Goal: Information Seeking & Learning: Check status

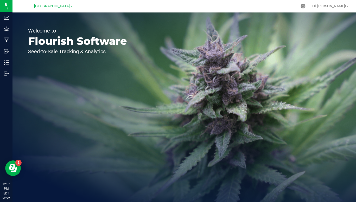
click at [72, 6] on span at bounding box center [71, 6] width 2 height 1
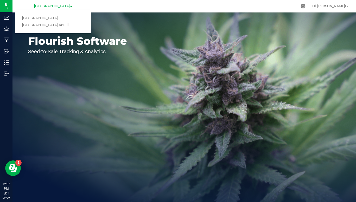
click at [52, 26] on link "[GEOGRAPHIC_DATA] Retail" at bounding box center [53, 25] width 76 height 7
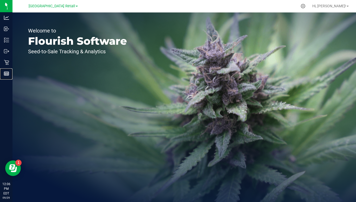
click at [8, 78] on div "Reports" at bounding box center [7, 73] width 11 height 10
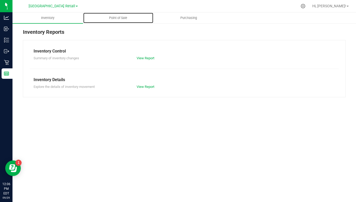
click at [121, 19] on span "Point of Sale" at bounding box center [118, 18] width 32 height 5
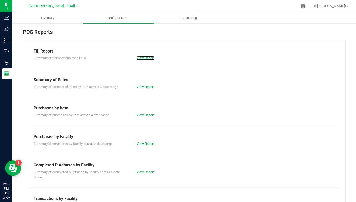
click at [139, 59] on link "View Report" at bounding box center [145, 58] width 18 height 4
